Goal: Navigation & Orientation: Understand site structure

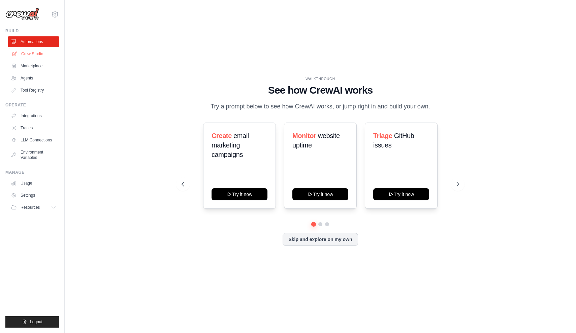
click at [33, 55] on link "Crew Studio" at bounding box center [34, 53] width 51 height 11
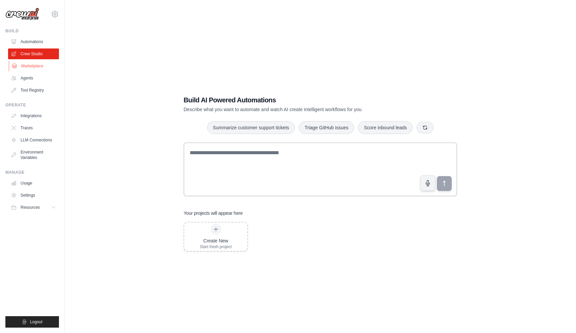
click at [33, 68] on link "Marketplace" at bounding box center [34, 66] width 51 height 11
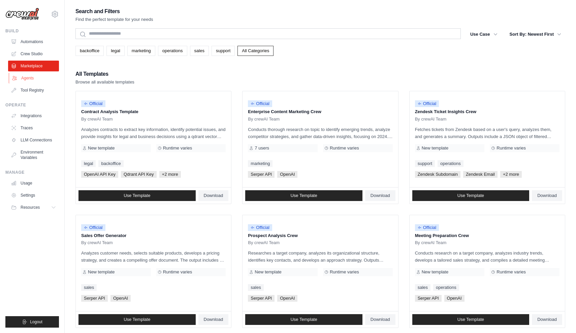
click at [33, 78] on link "Agents" at bounding box center [34, 78] width 51 height 11
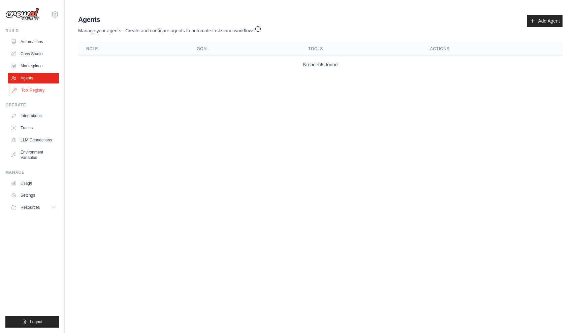
click at [33, 92] on link "Tool Registry" at bounding box center [34, 90] width 51 height 11
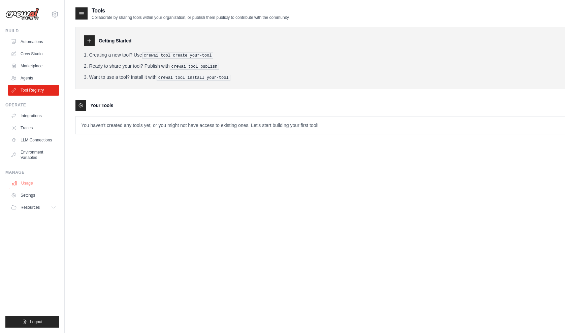
click at [37, 184] on link "Usage" at bounding box center [34, 183] width 51 height 11
